Goal: Information Seeking & Learning: Check status

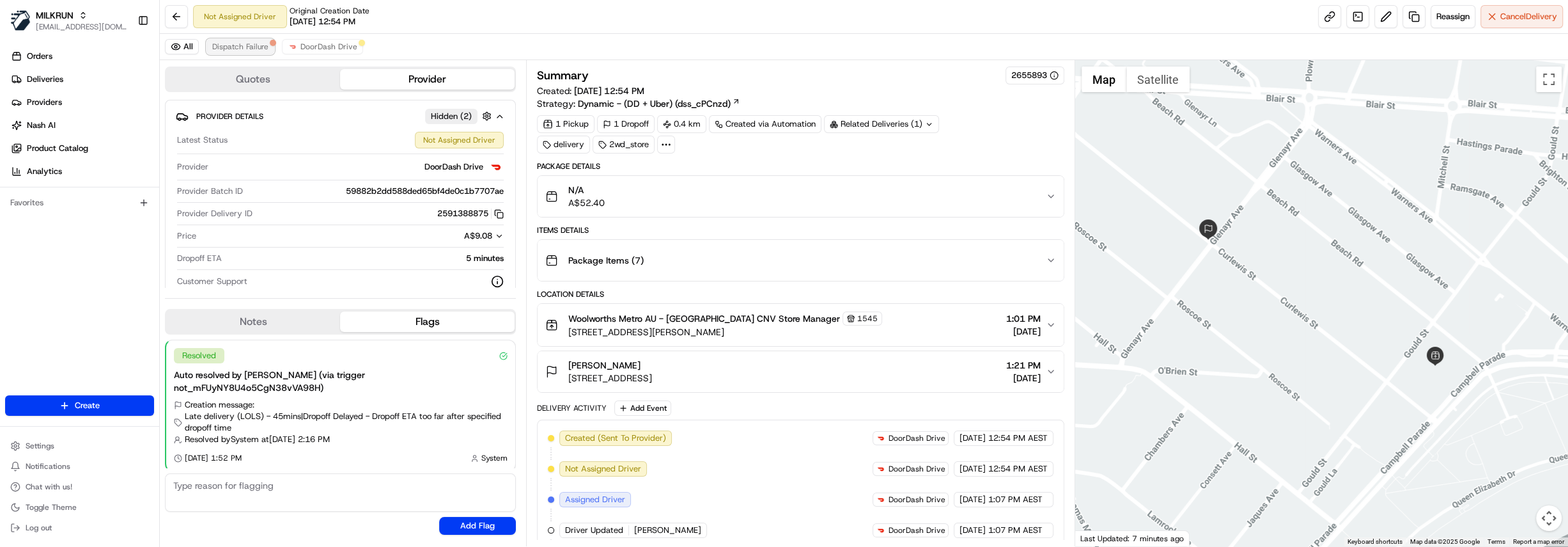
click at [247, 45] on span "Dispatch Failure" at bounding box center [240, 46] width 56 height 10
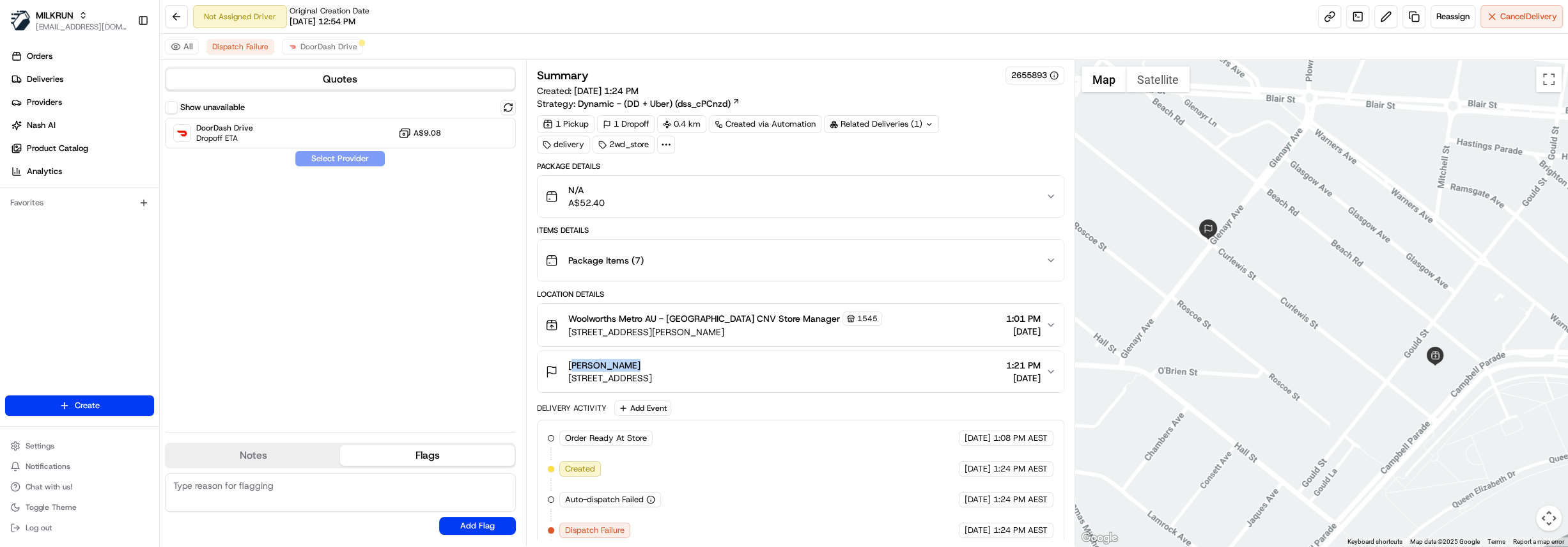
drag, startPoint x: 636, startPoint y: 364, endPoint x: 568, endPoint y: 364, distance: 68.0
click at [568, 364] on div "Libby Rodger" at bounding box center [610, 365] width 84 height 13
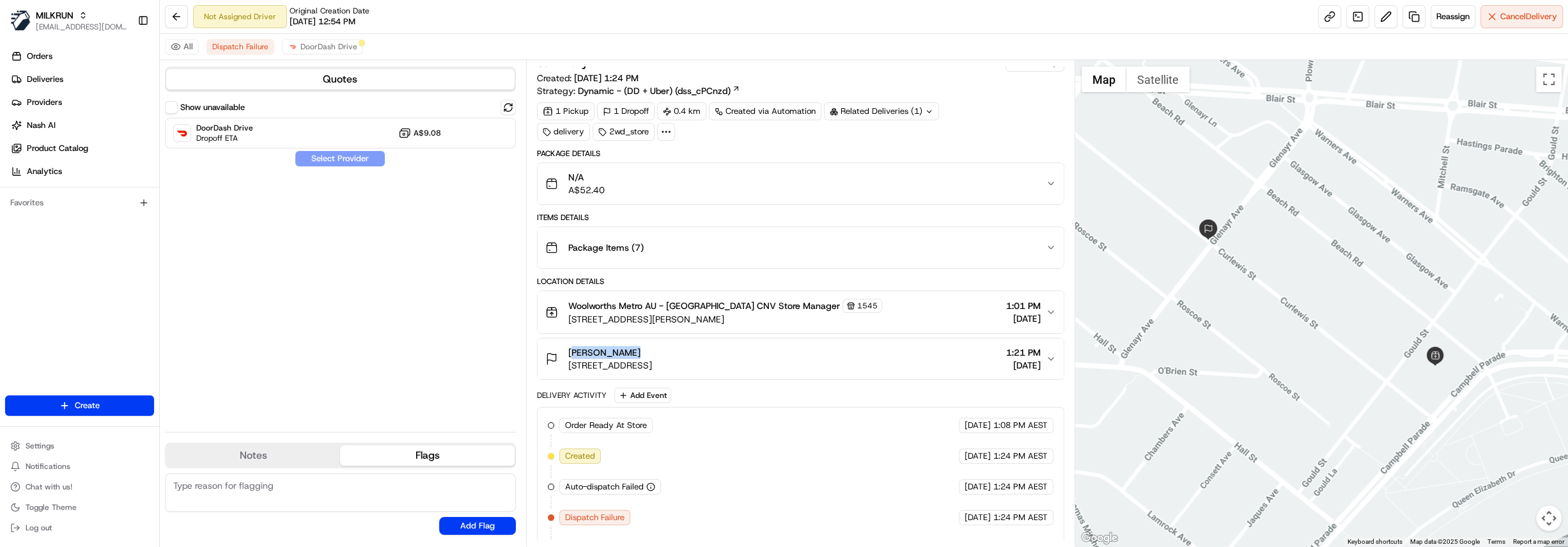
scroll to position [38, 0]
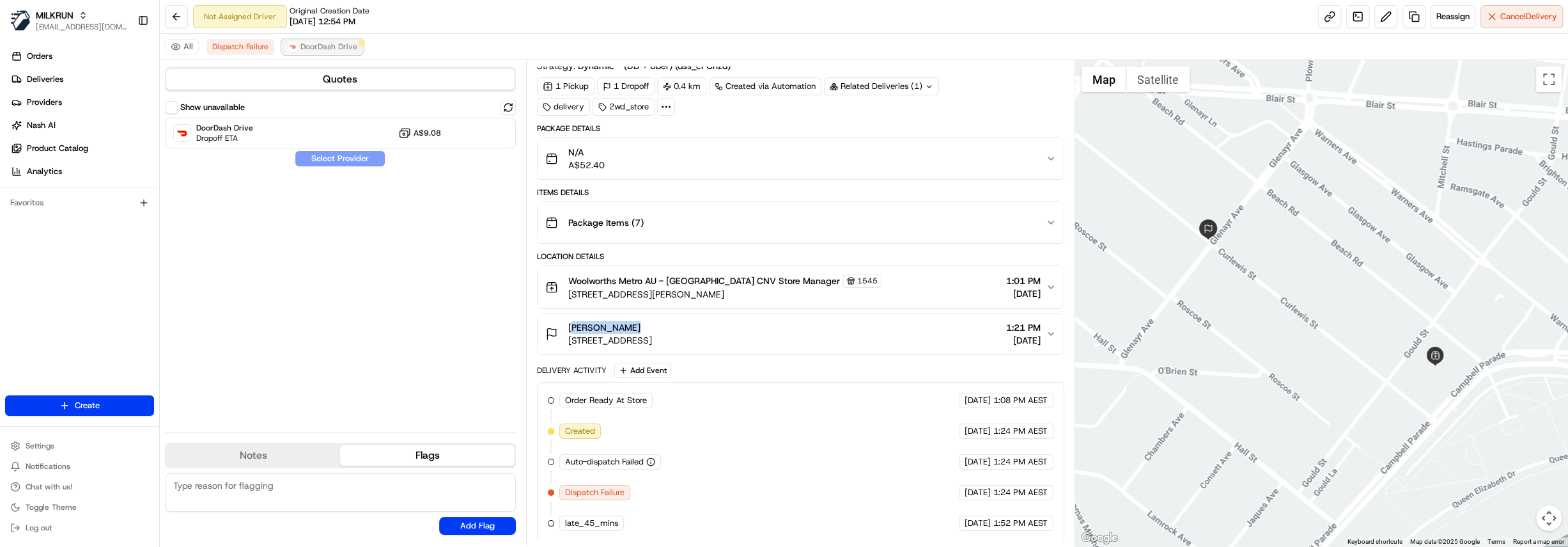
click at [337, 47] on span "DoorDash Drive" at bounding box center [329, 46] width 57 height 10
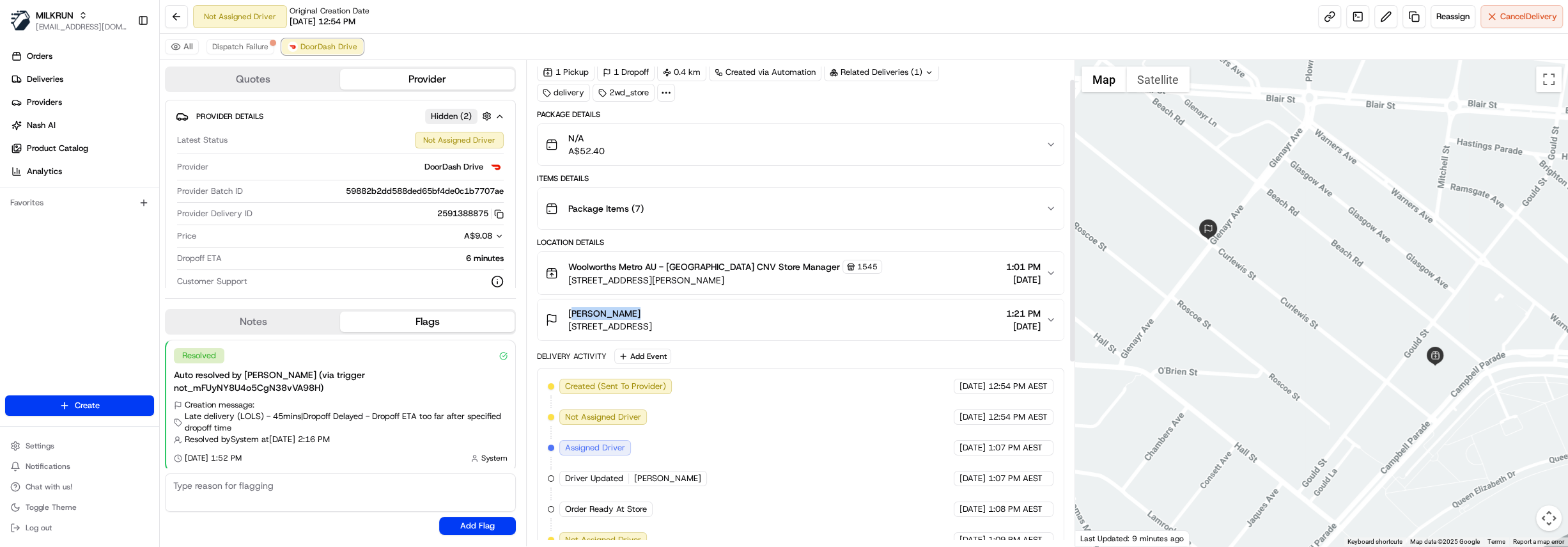
scroll to position [0, 0]
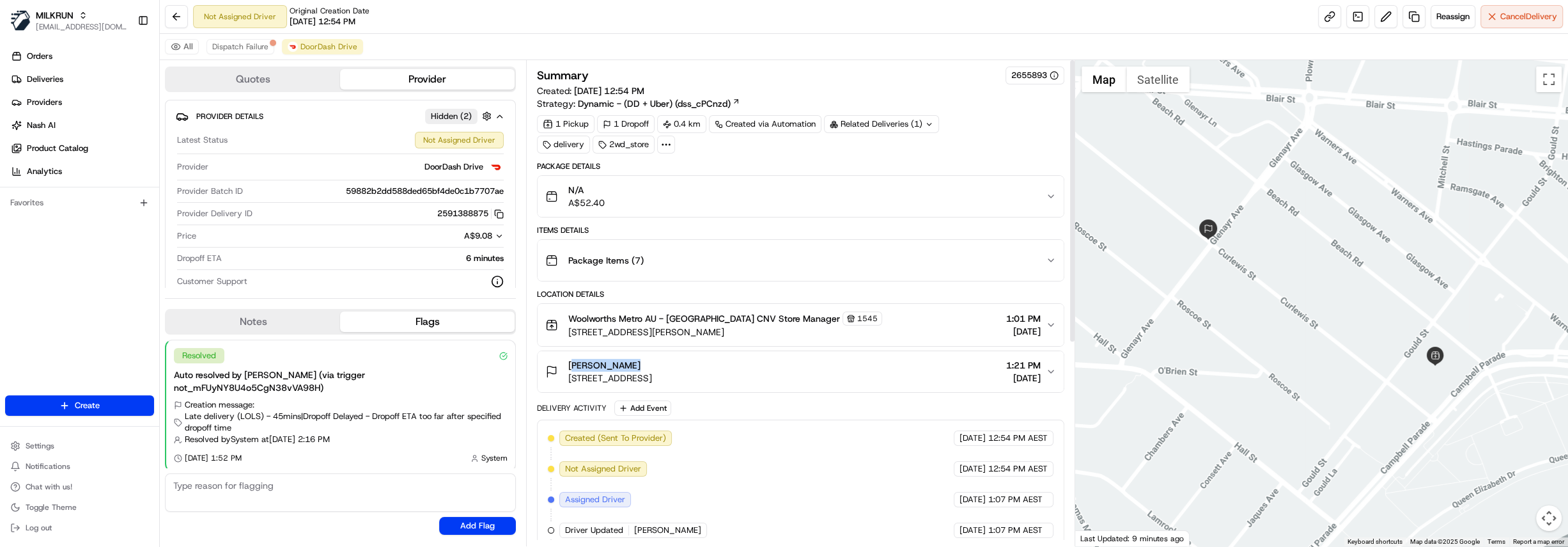
click at [711, 209] on button "N/A A$52.40" at bounding box center [800, 196] width 526 height 41
click at [721, 206] on div "N/A A$52.40" at bounding box center [795, 196] width 501 height 25
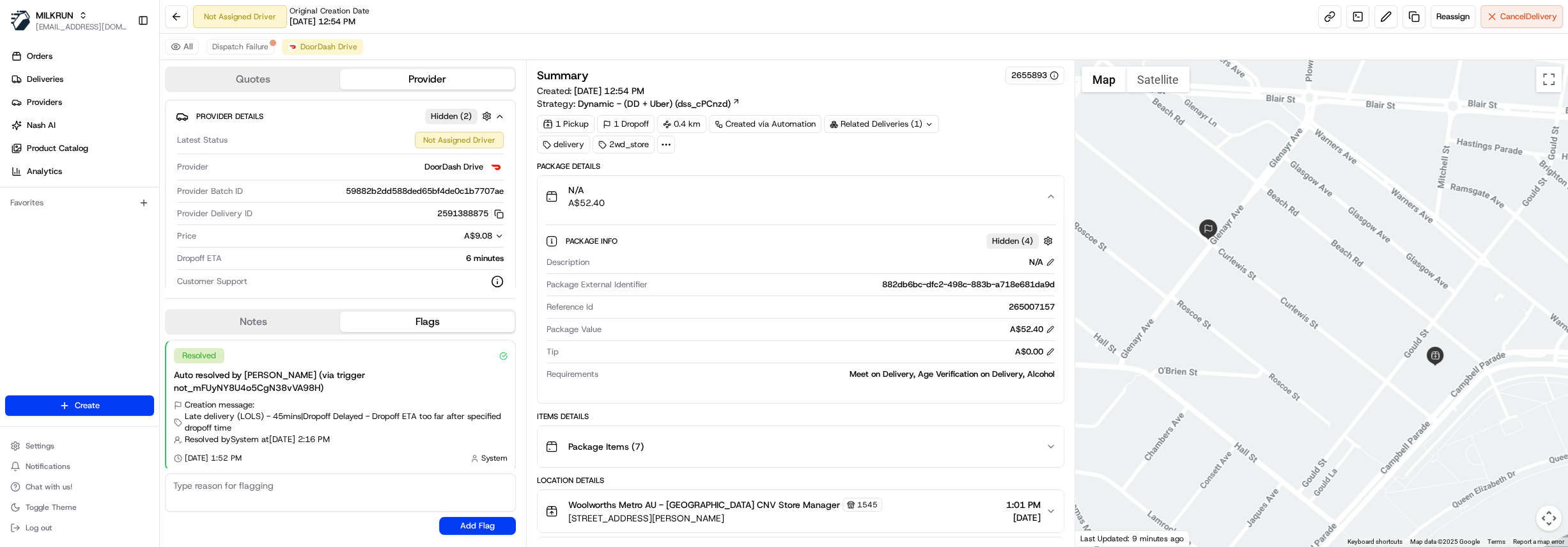
click at [721, 206] on div "N/A A$52.40" at bounding box center [795, 196] width 501 height 25
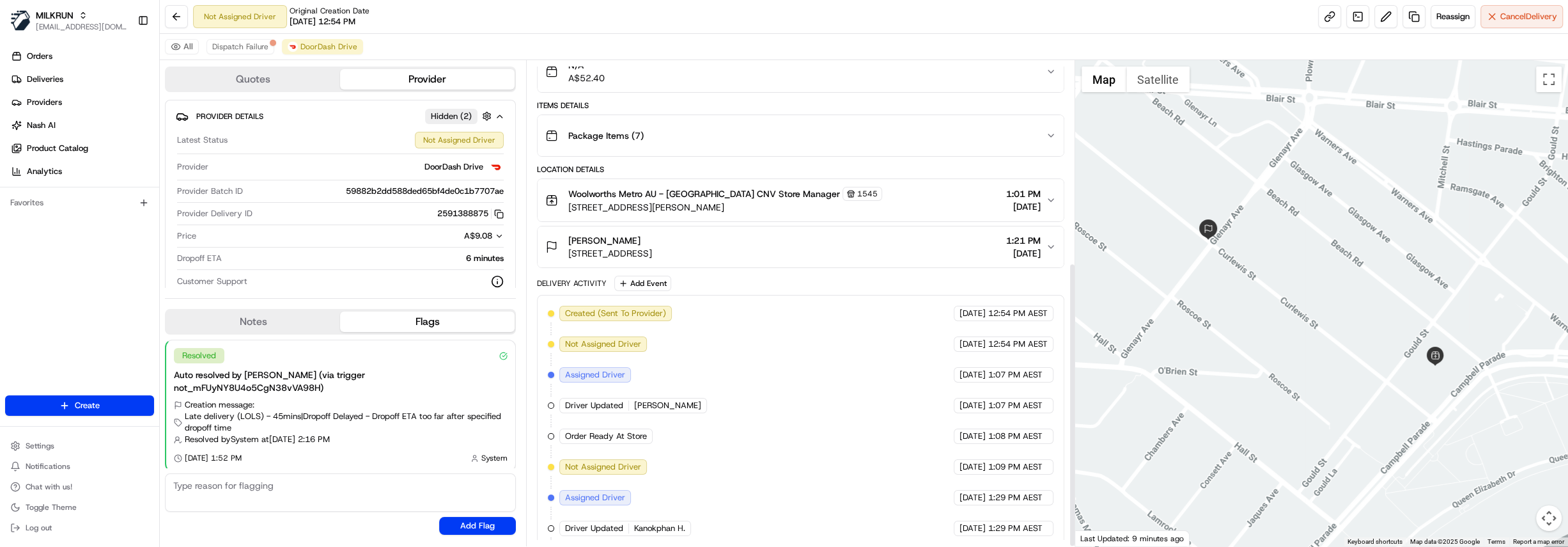
scroll to position [343, 0]
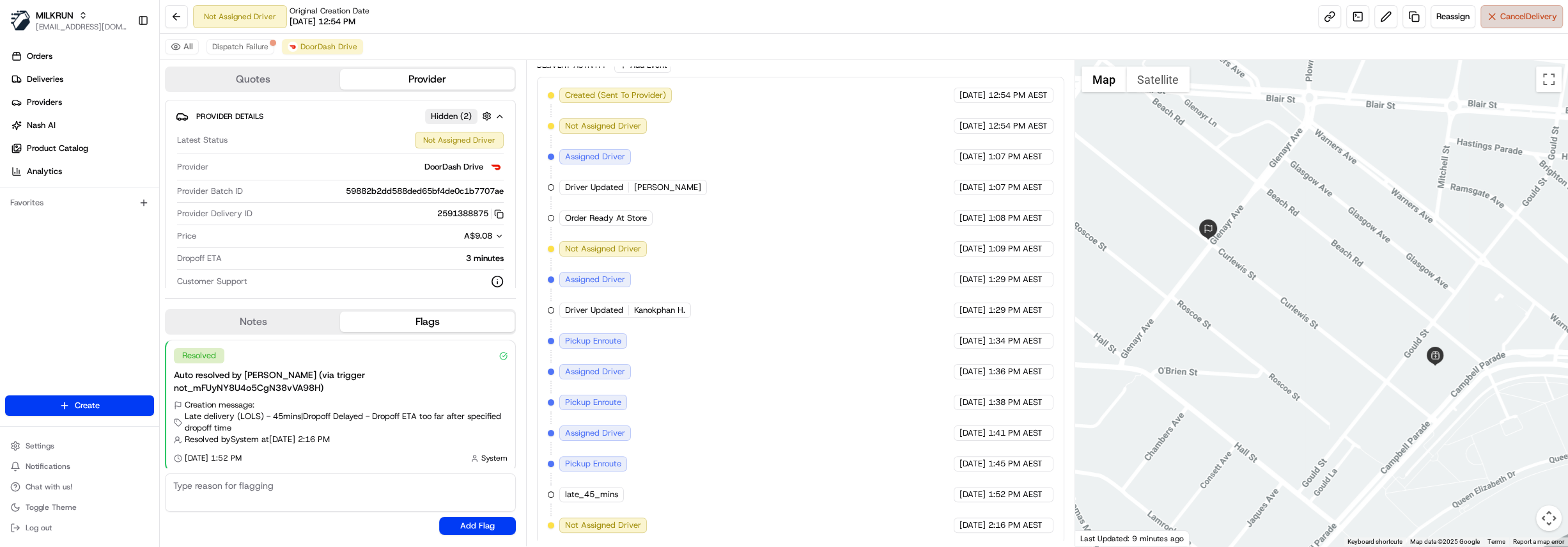
click at [1514, 17] on span "Cancel Delivery" at bounding box center [1529, 16] width 57 height 12
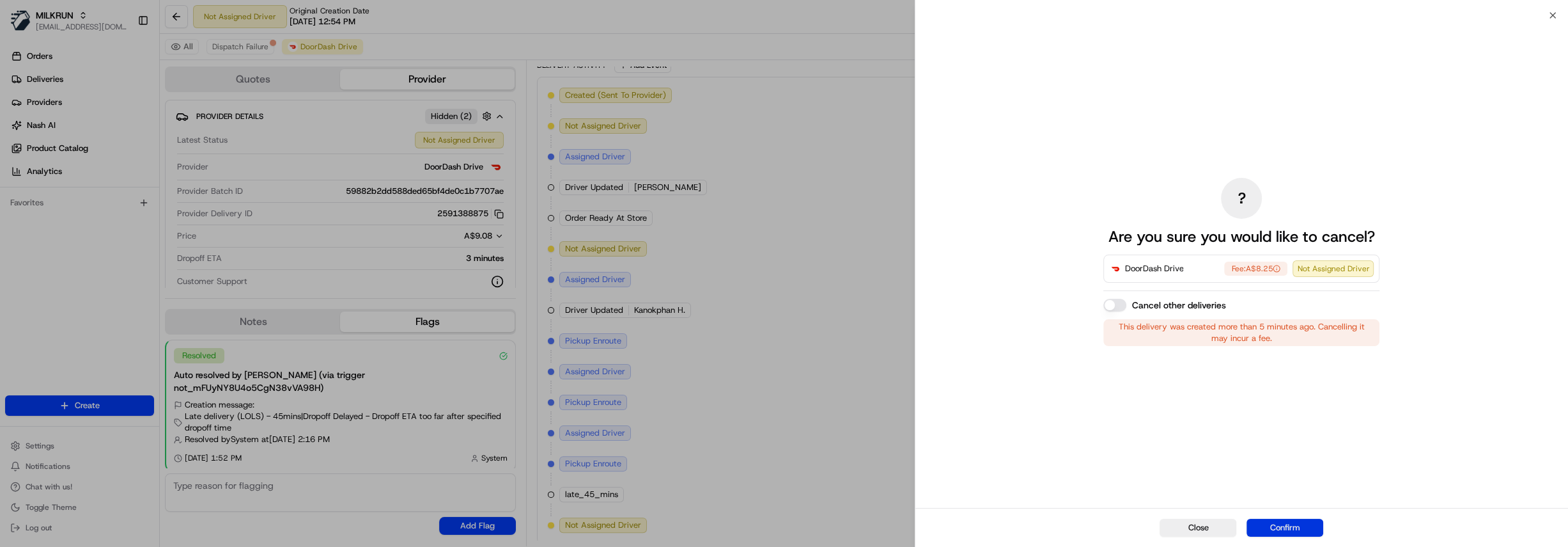
click at [1294, 529] on button "Confirm" at bounding box center [1285, 527] width 77 height 18
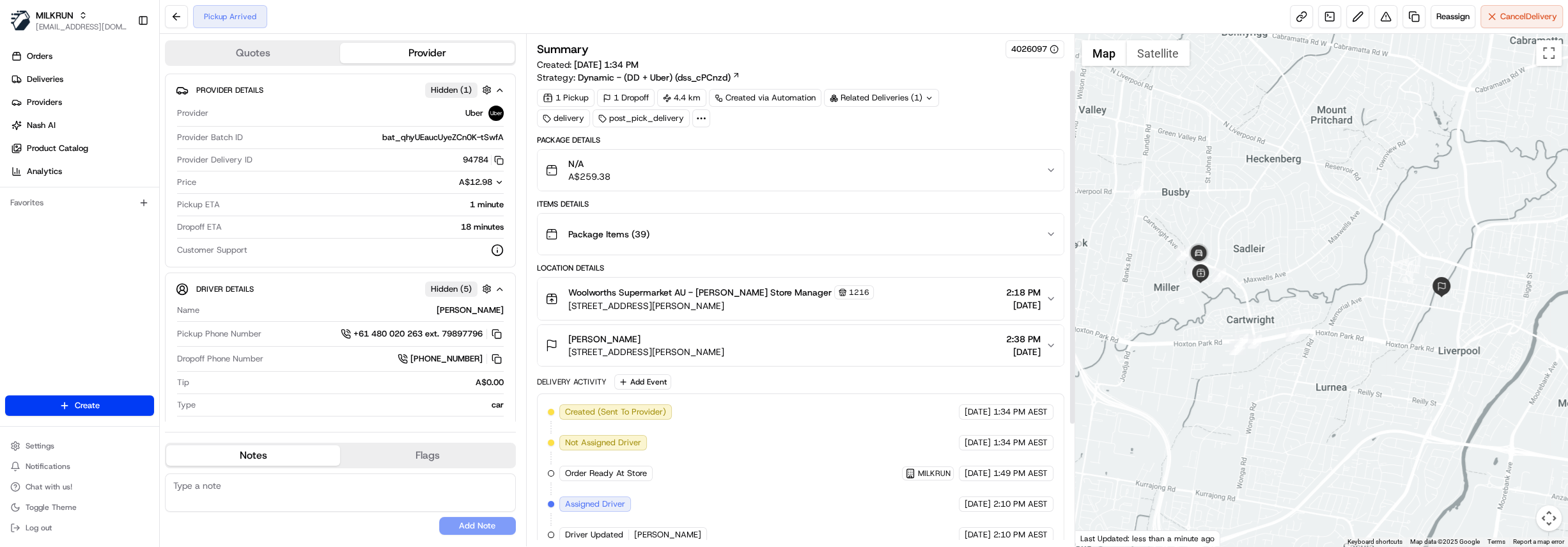
scroll to position [225, 0]
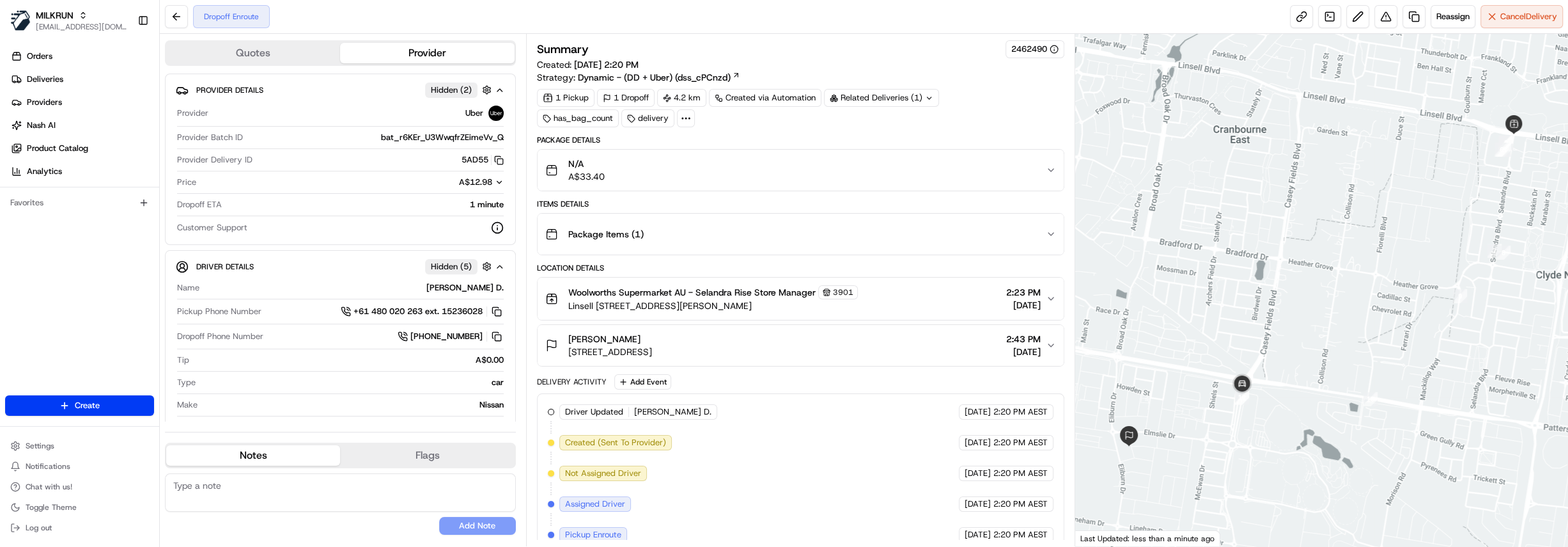
scroll to position [102, 0]
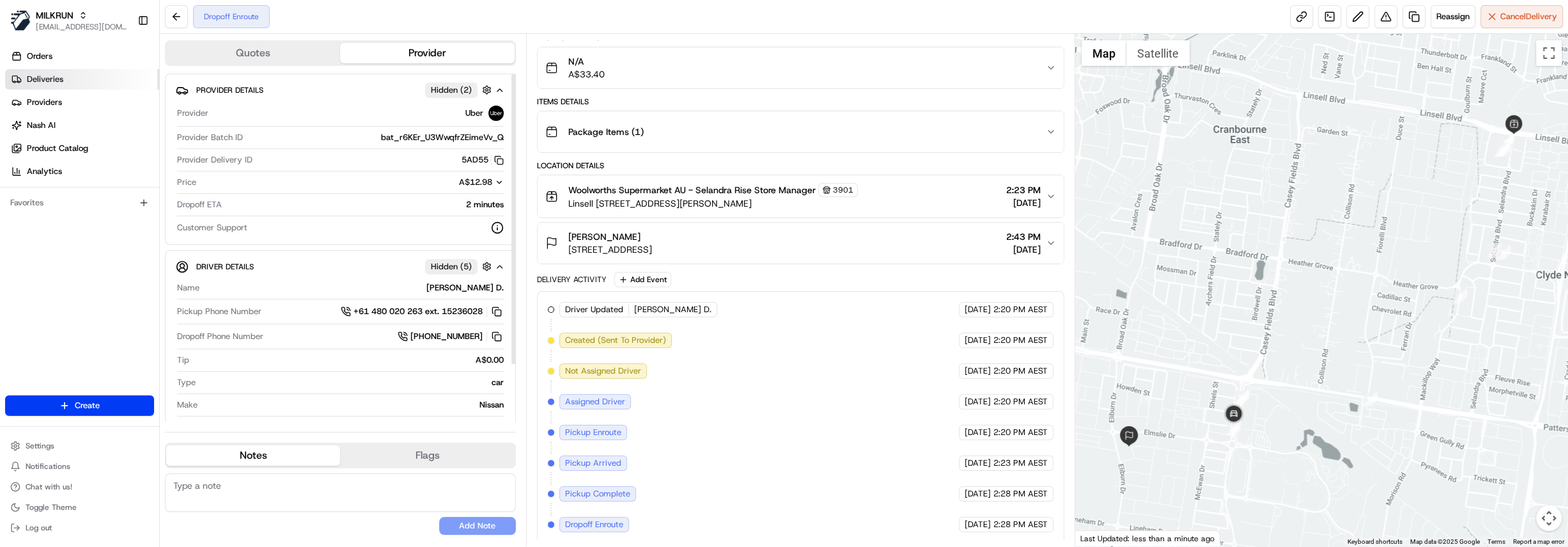
drag, startPoint x: 111, startPoint y: 74, endPoint x: 128, endPoint y: 75, distance: 17.0
click at [111, 74] on link "Deliveries" at bounding box center [82, 79] width 154 height 21
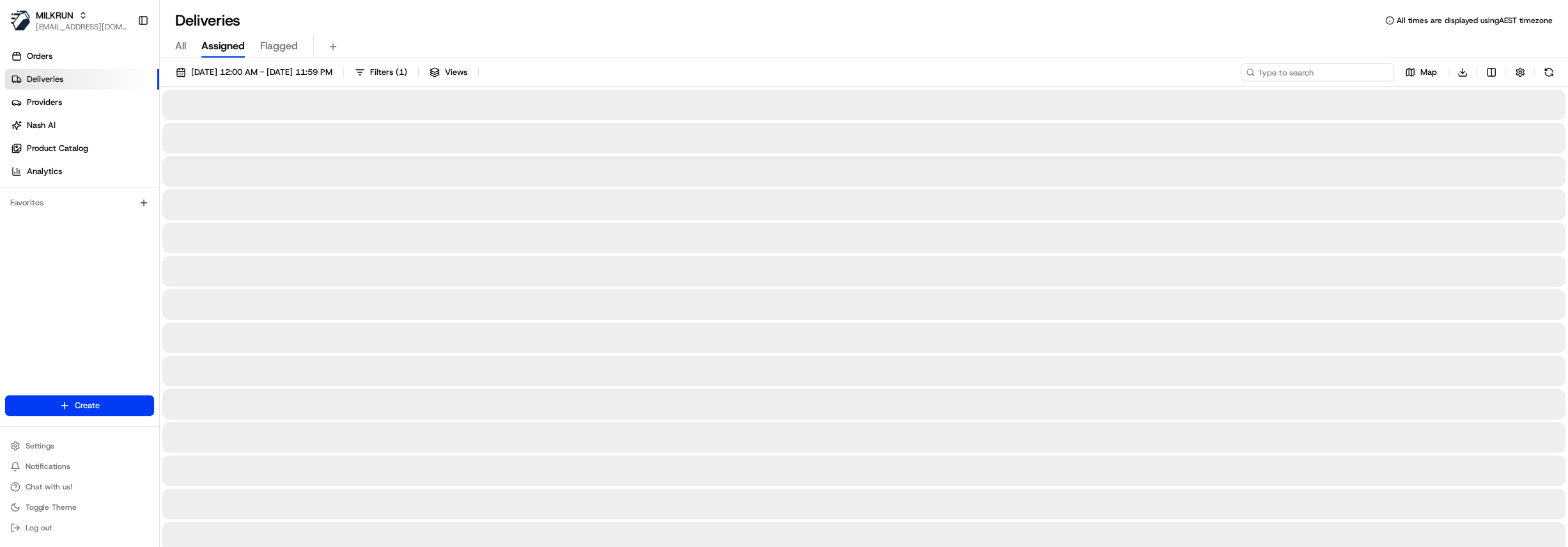
click at [1343, 65] on input at bounding box center [1317, 72] width 153 height 18
paste input "409c935e-9b57-4718-a0fd-b5af22d924cf"
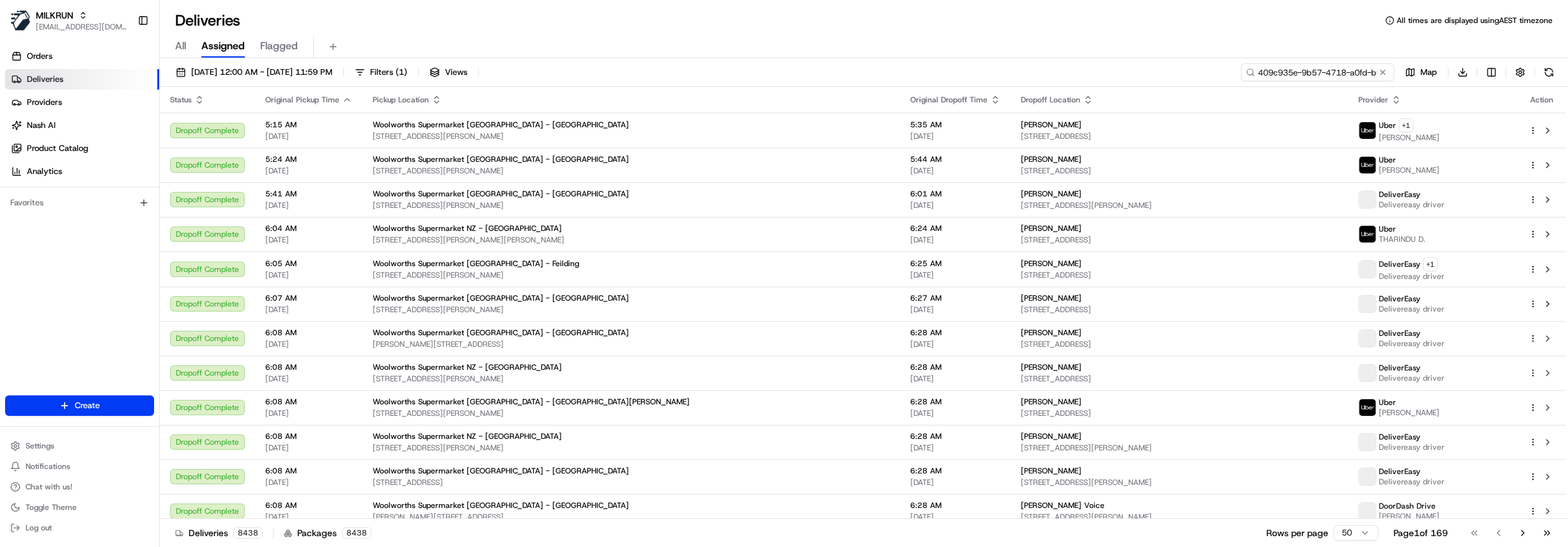
scroll to position [0, 56]
type input "409c935e-9b57-4718-a0fd-b5af22d924cf"
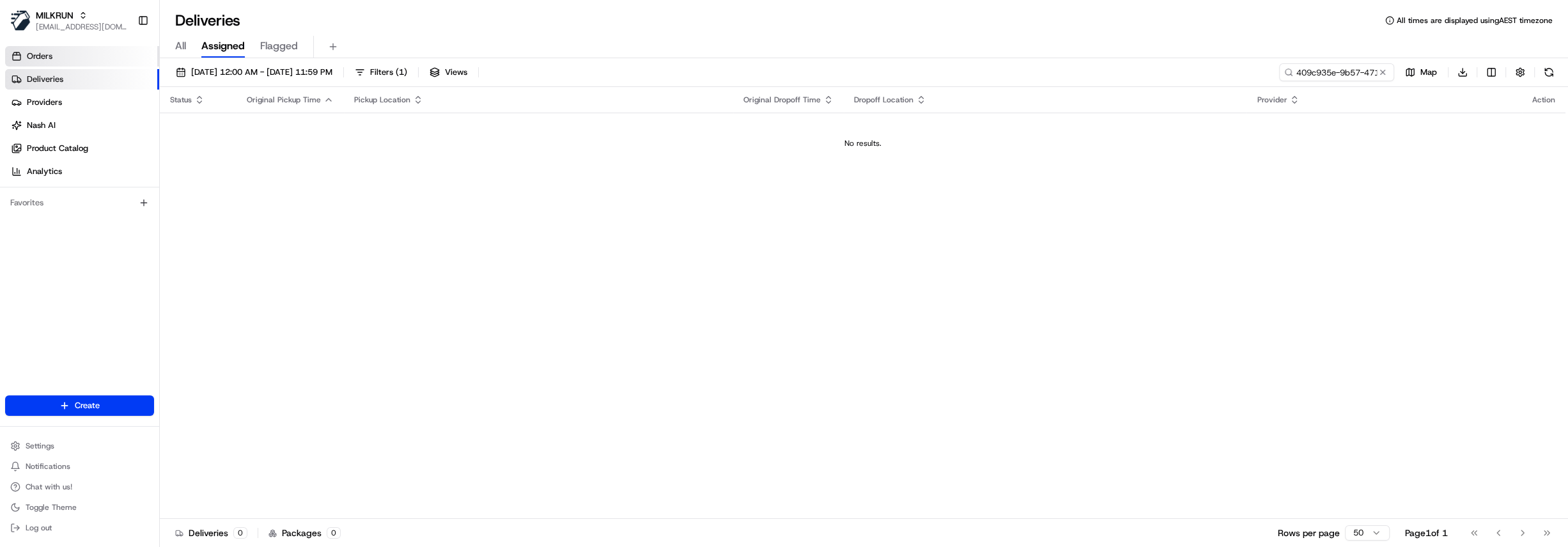
click at [64, 50] on link "Orders" at bounding box center [82, 56] width 154 height 21
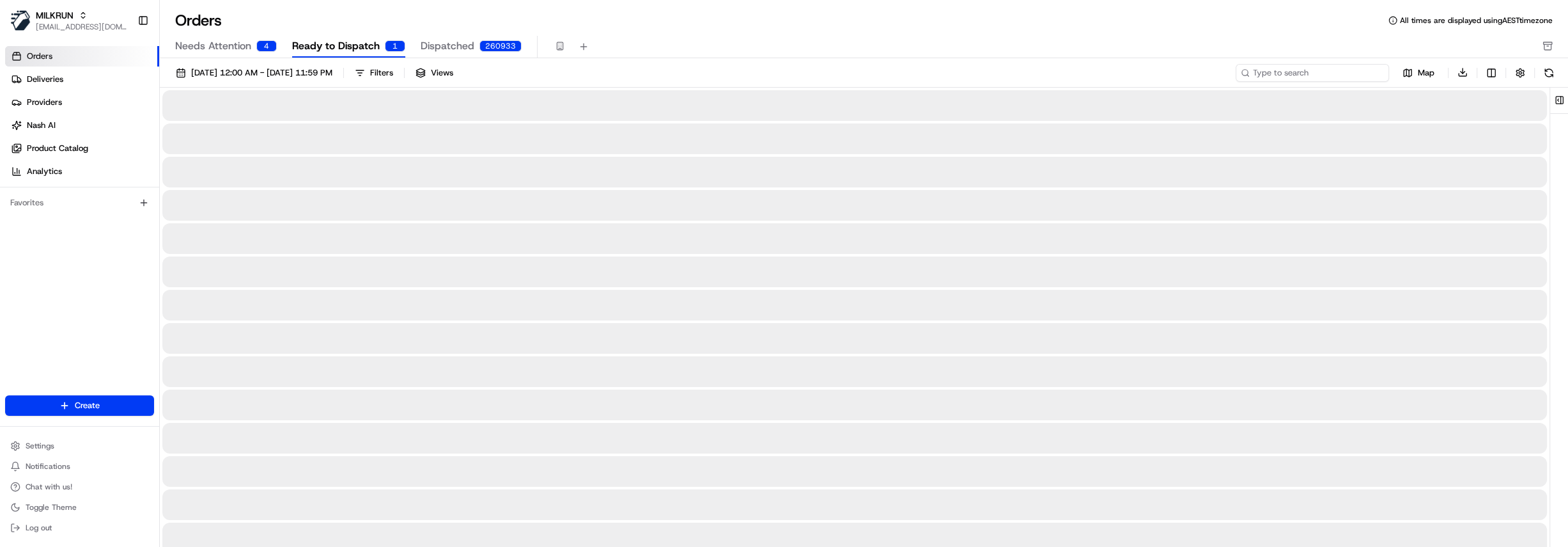
click at [1320, 76] on input at bounding box center [1313, 72] width 153 height 18
paste input "409c935e-9b57-4718-a0fd-b5af22d924cf"
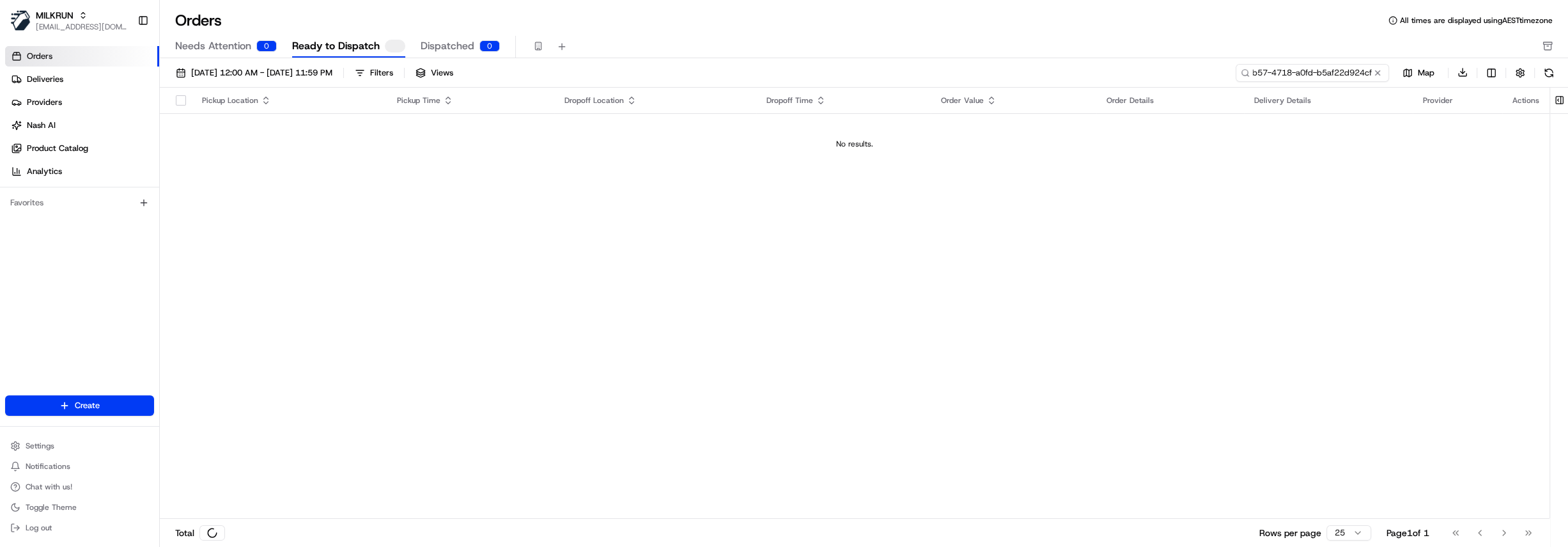
type input "409c935e-9b57-4718-a0fd-b5af22d924cf"
click at [44, 60] on span "Orders" at bounding box center [39, 56] width 25 height 12
click at [76, 81] on link "Deliveries" at bounding box center [82, 79] width 154 height 21
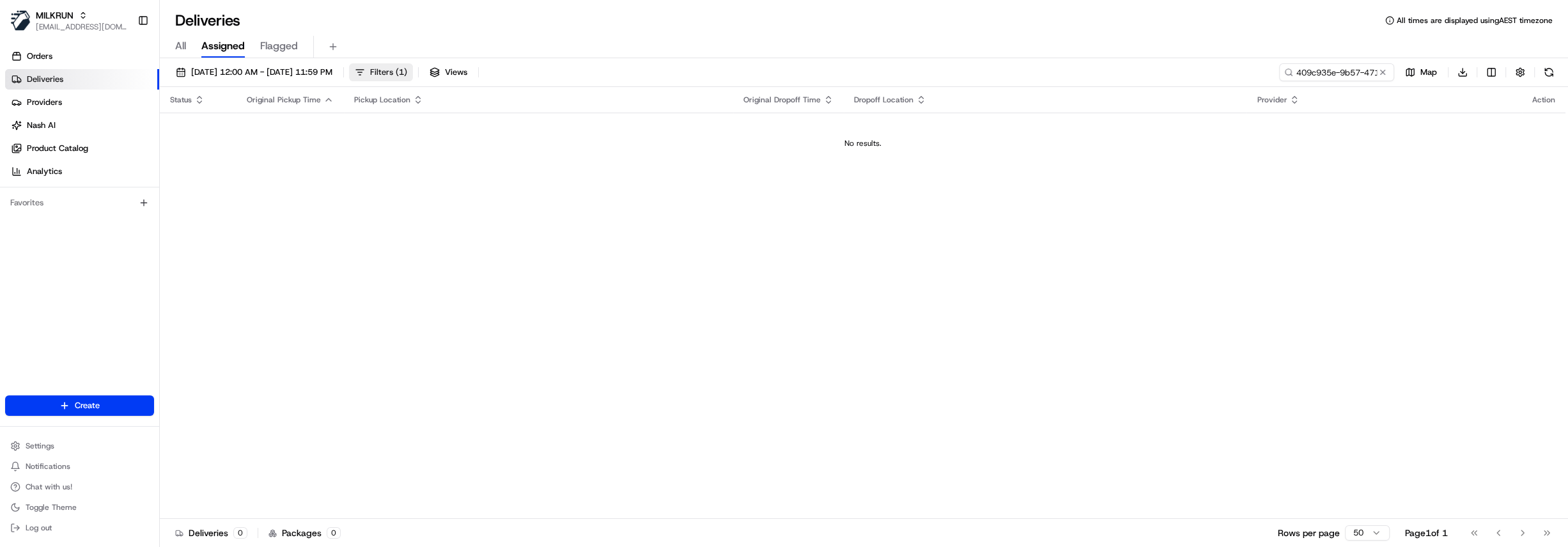
click at [407, 68] on span "( 1 )" at bounding box center [401, 72] width 12 height 12
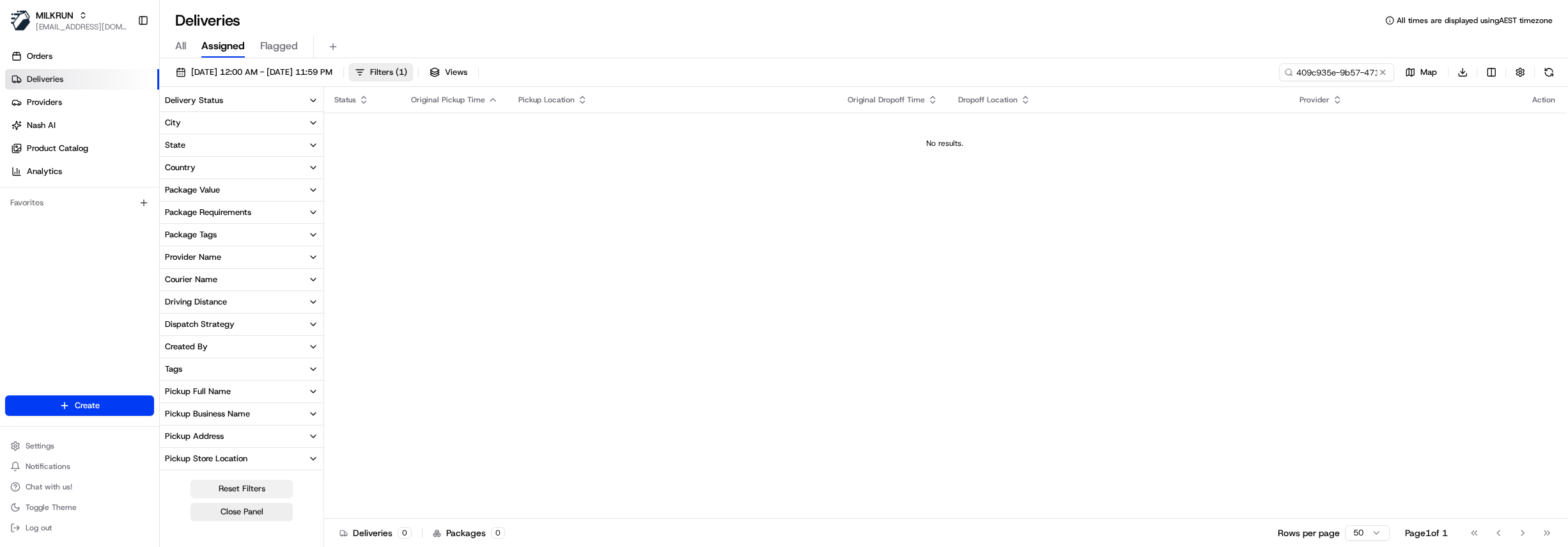
click at [255, 483] on button "Reset Filters" at bounding box center [241, 488] width 102 height 18
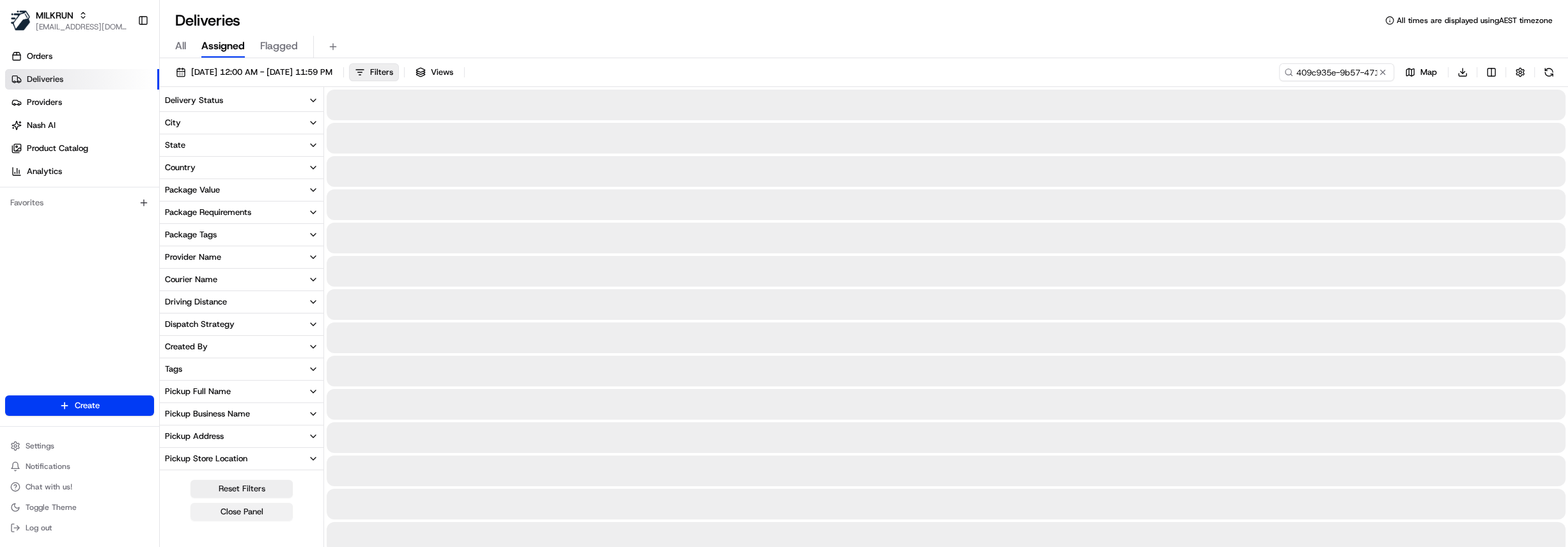
click at [255, 515] on button "Close Panel" at bounding box center [241, 511] width 102 height 18
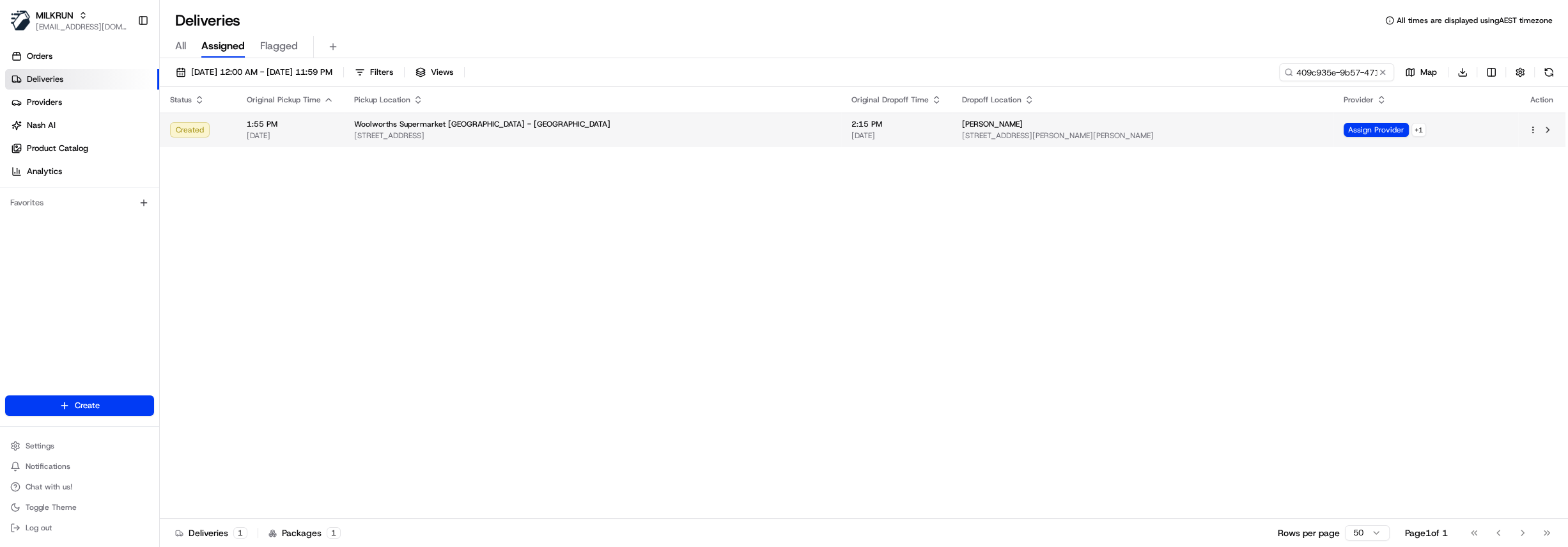
click at [546, 130] on span "[STREET_ADDRESS]" at bounding box center [593, 135] width 477 height 10
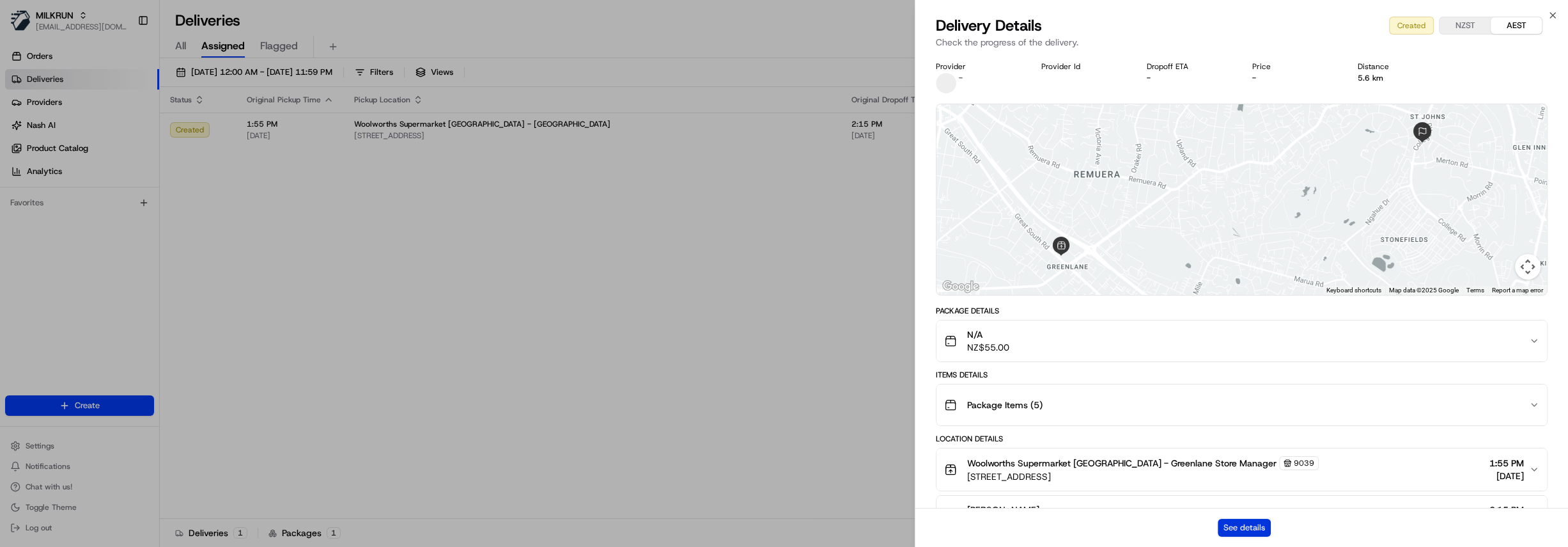
click at [1256, 527] on button "See details" at bounding box center [1244, 527] width 53 height 18
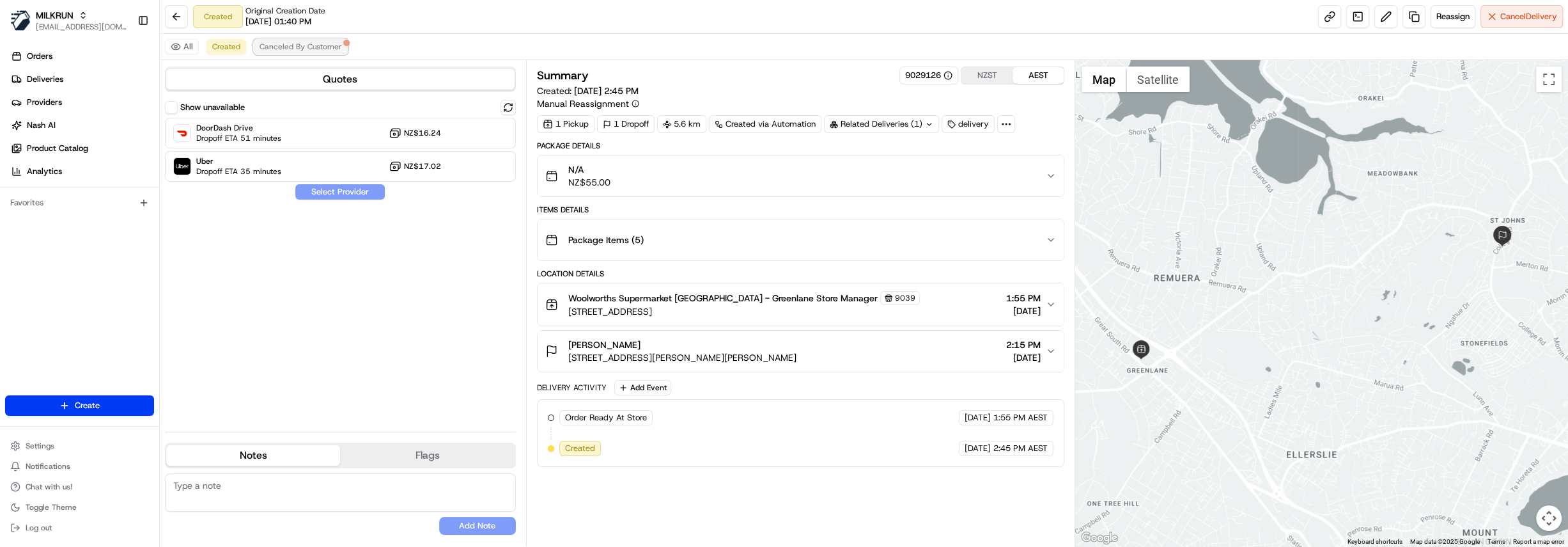
click at [293, 51] on span "Canceled By Customer" at bounding box center [301, 46] width 83 height 10
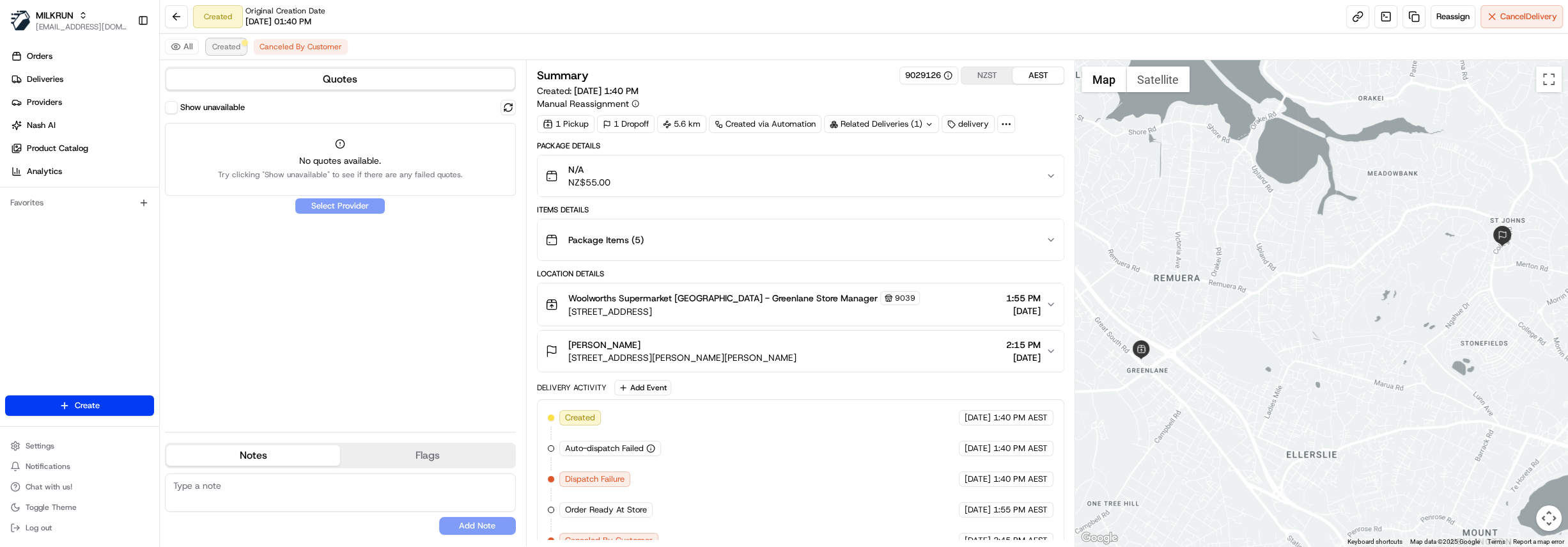
click at [208, 49] on button "Created" at bounding box center [226, 47] width 40 height 15
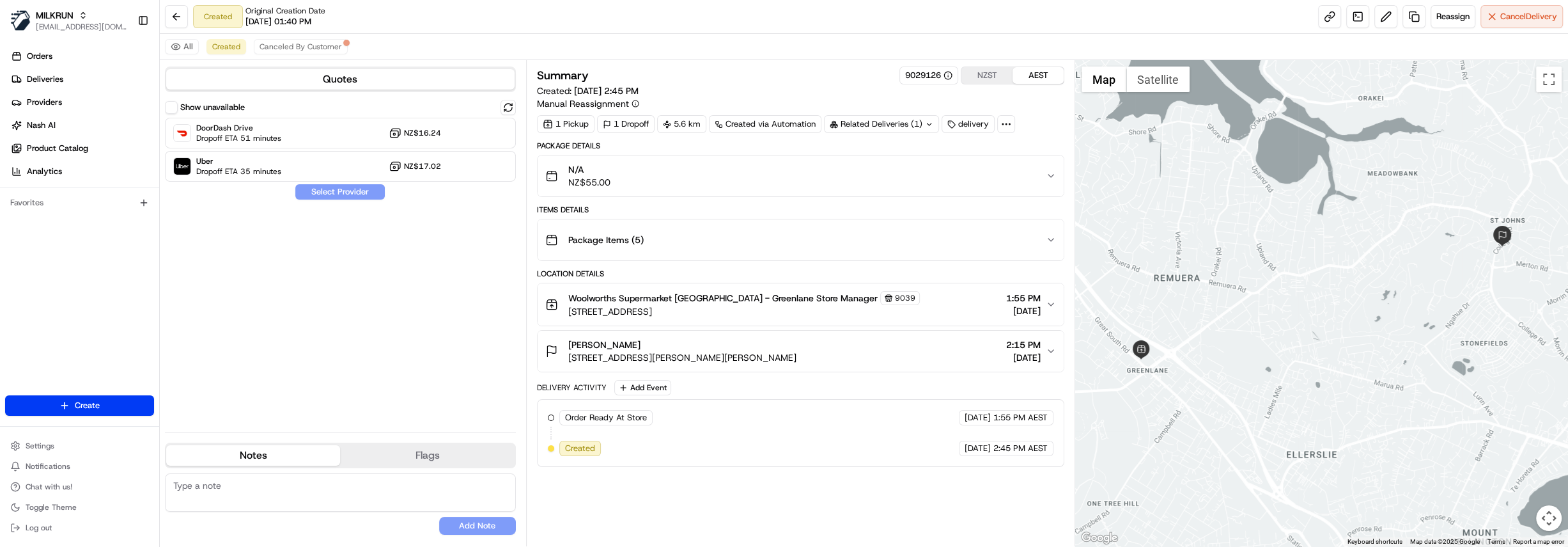
click at [179, 110] on div "Show unavailable" at bounding box center [205, 107] width 80 height 13
click at [173, 109] on button "Show unavailable" at bounding box center [171, 107] width 13 height 13
click at [720, 168] on div "N/A NZ$55.00" at bounding box center [795, 176] width 501 height 25
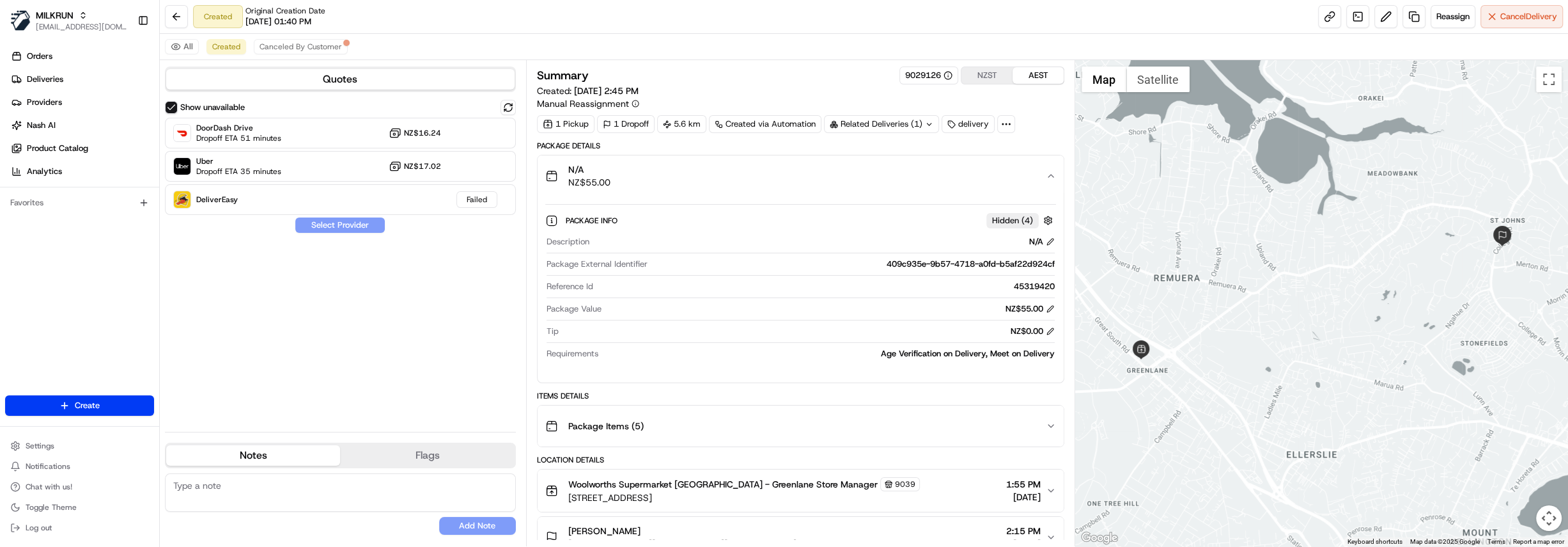
click at [720, 168] on div "N/A NZ$55.00" at bounding box center [795, 176] width 501 height 25
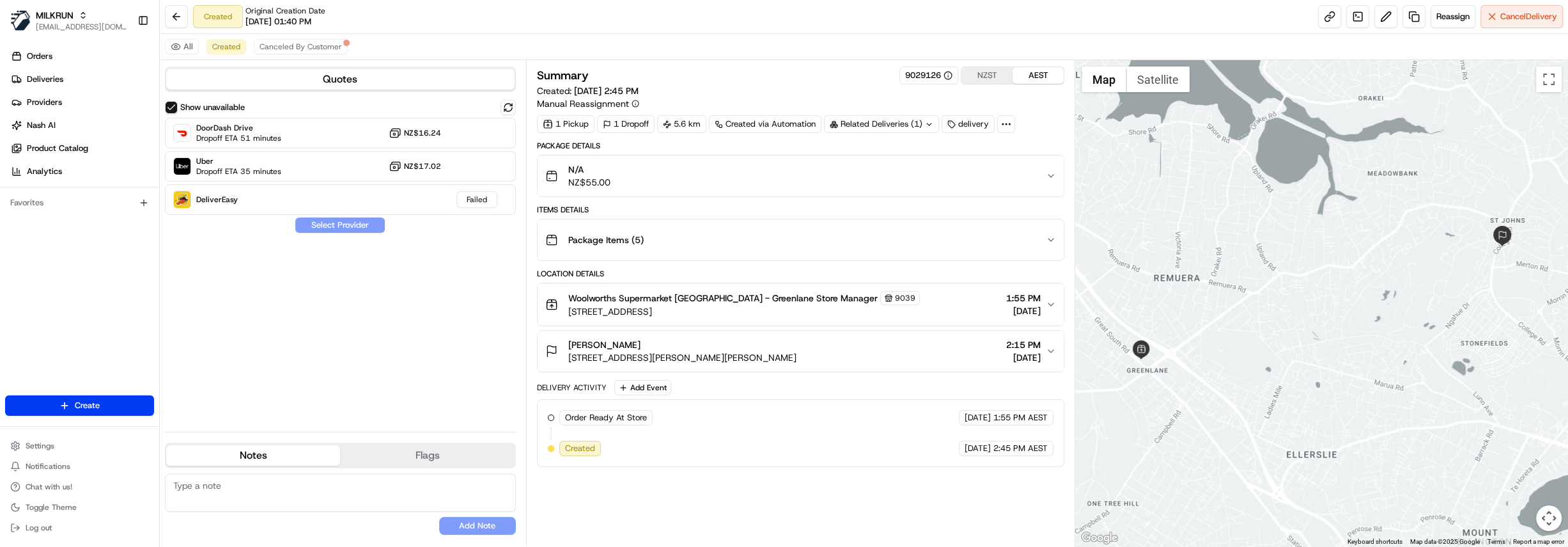
click at [728, 189] on button "N/A NZ$55.00" at bounding box center [800, 176] width 526 height 41
click at [785, 298] on span "Woolworths Supermarket [GEOGRAPHIC_DATA] - Greenlane Store Manager" at bounding box center [723, 298] width 310 height 13
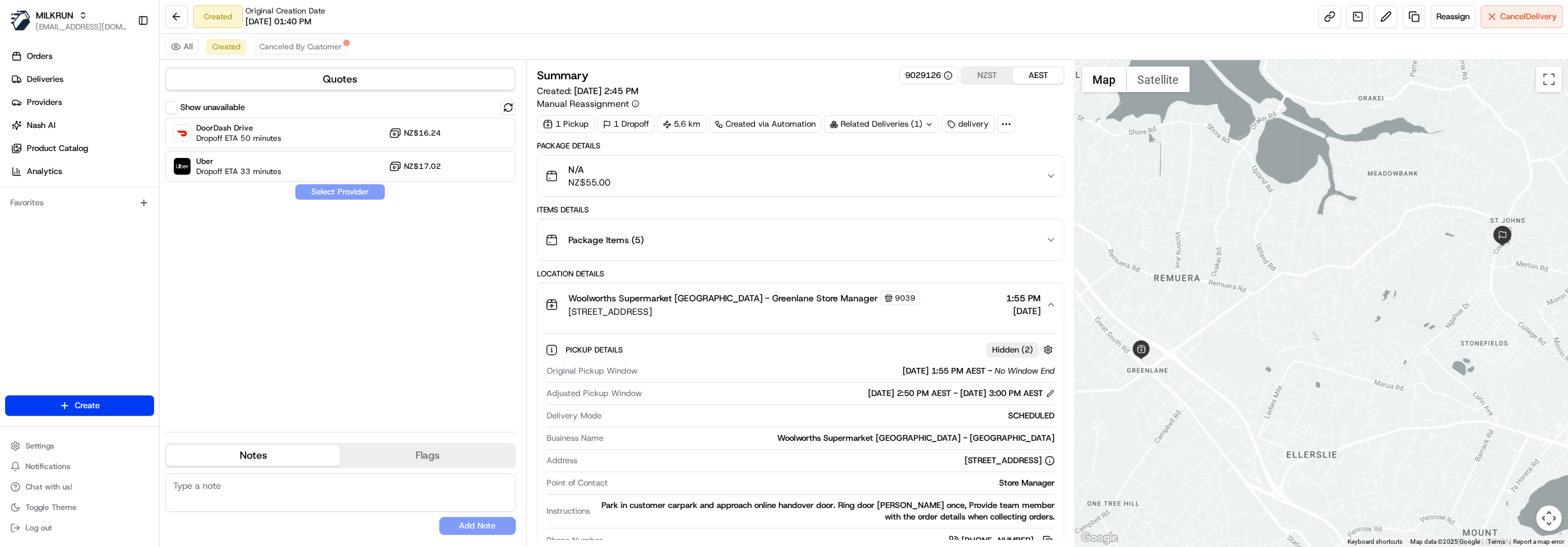
click at [755, 171] on div "N/A NZ$55.00" at bounding box center [795, 176] width 501 height 25
